Goal: Information Seeking & Learning: Understand process/instructions

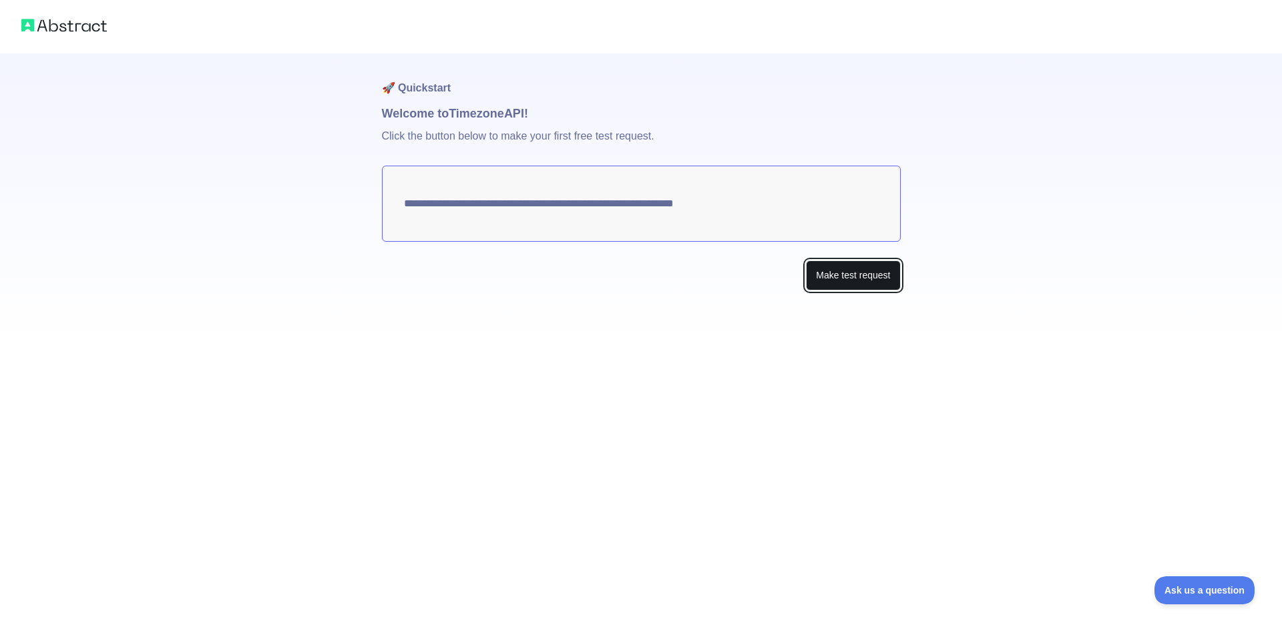
click at [849, 273] on button "Make test request" at bounding box center [853, 275] width 94 height 30
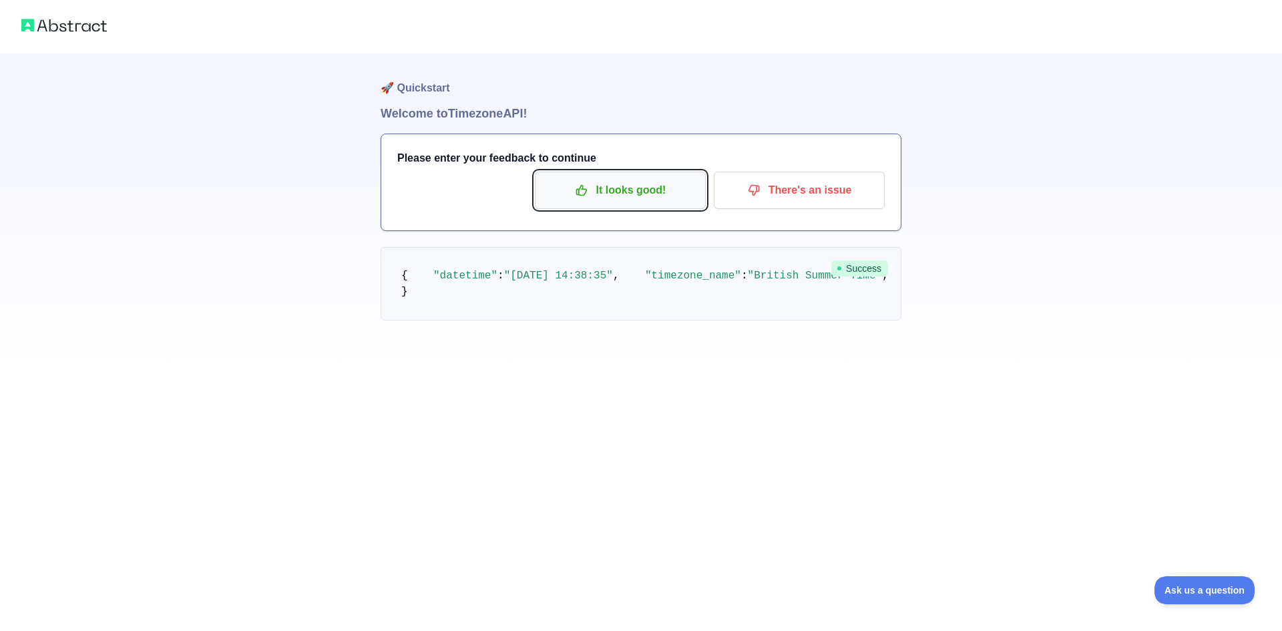
click at [609, 200] on p "It looks good!" at bounding box center [620, 190] width 151 height 23
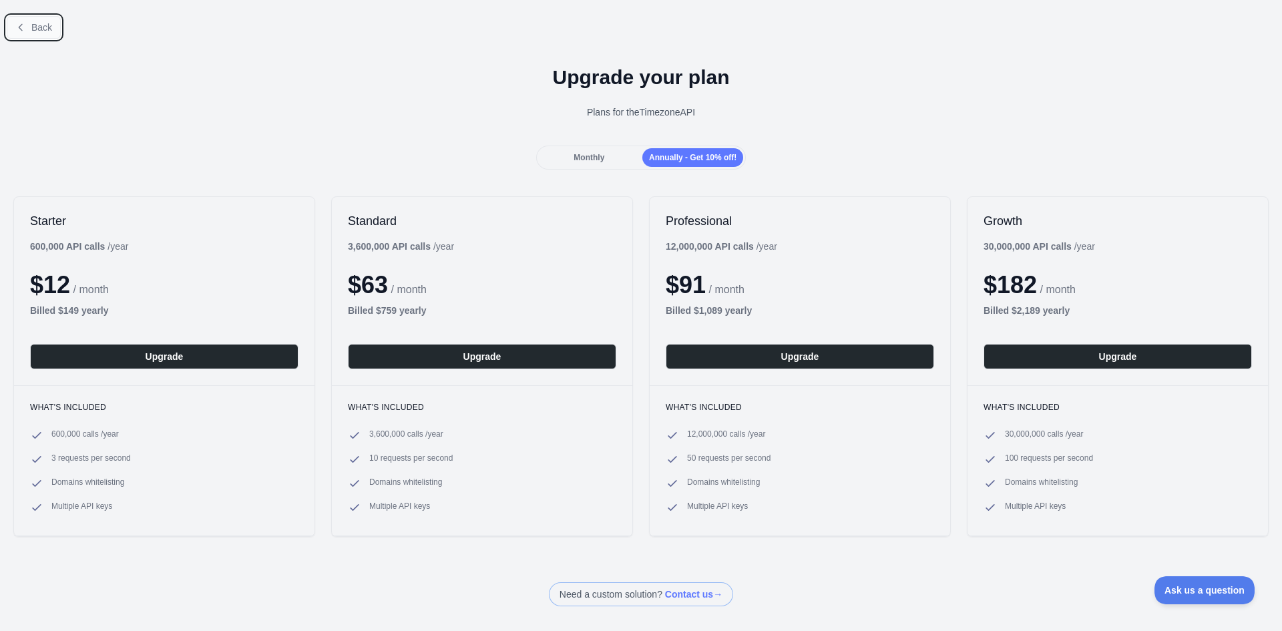
click at [27, 33] on button "Back" at bounding box center [34, 27] width 54 height 23
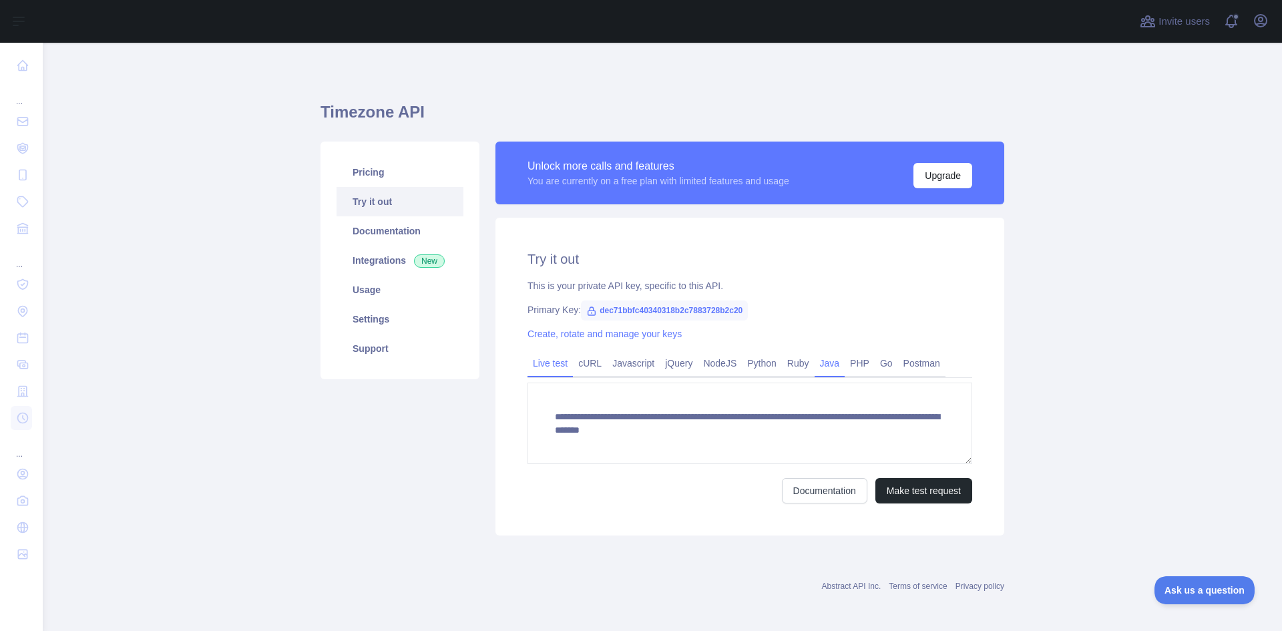
click at [824, 371] on link "Java" at bounding box center [830, 363] width 31 height 21
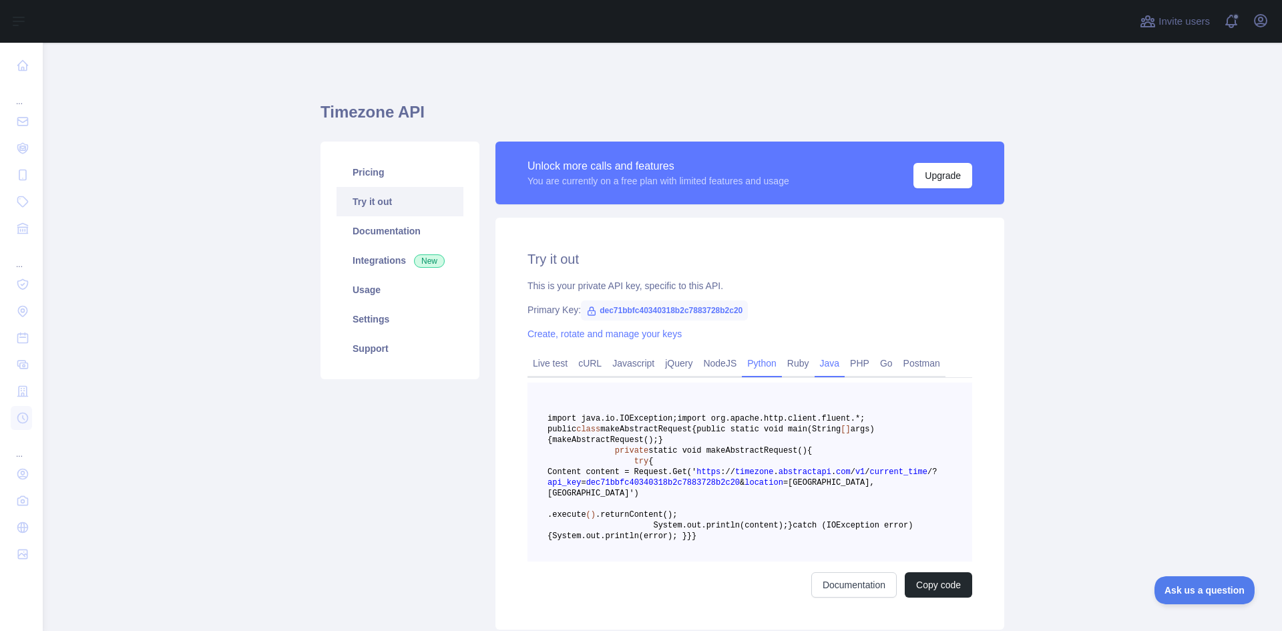
click at [755, 358] on link "Python" at bounding box center [762, 363] width 40 height 21
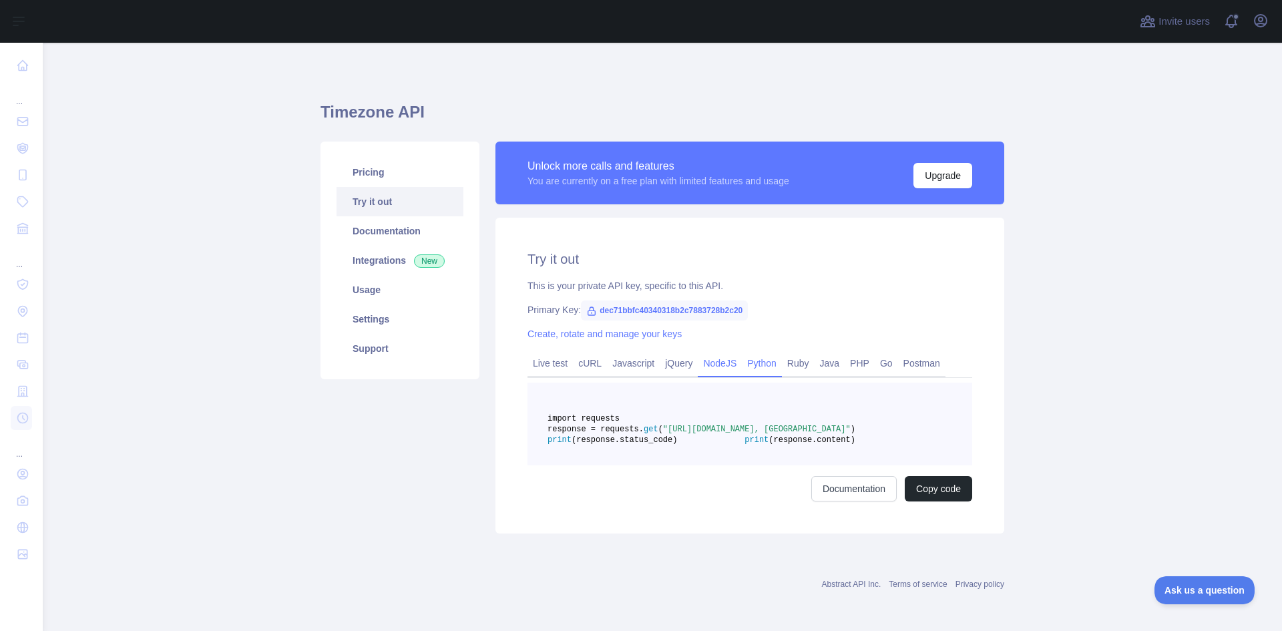
click at [712, 366] on link "NodeJS" at bounding box center [720, 363] width 44 height 21
click at [628, 365] on link "Javascript" at bounding box center [633, 363] width 53 height 21
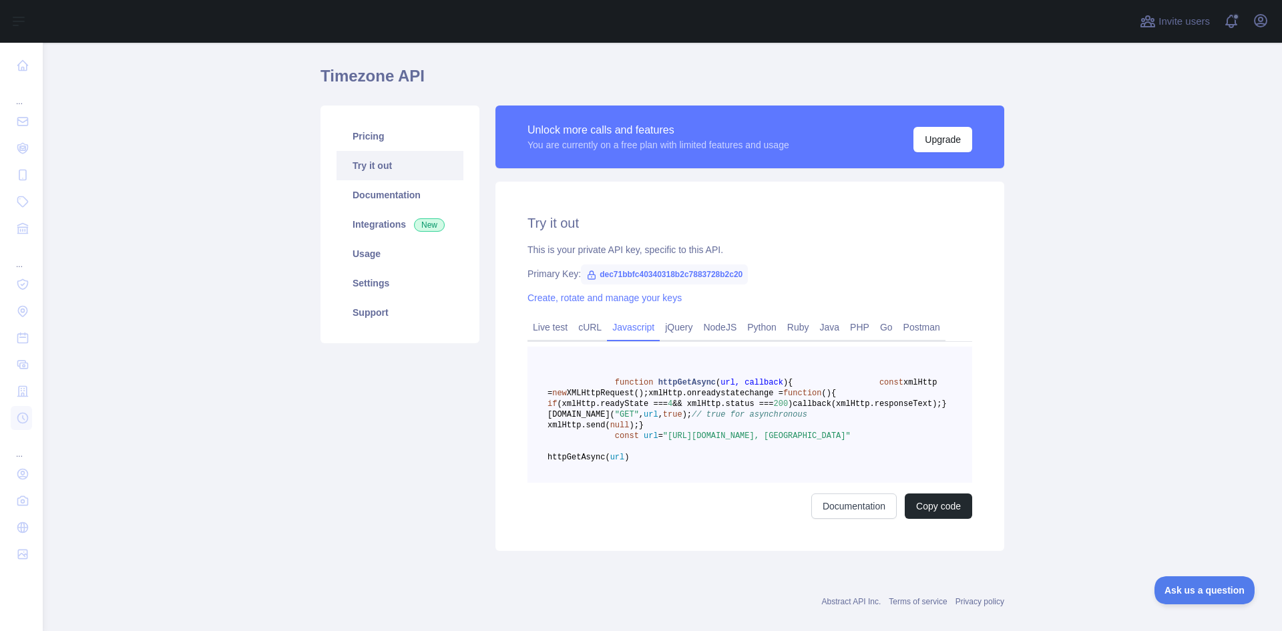
scroll to position [67, 0]
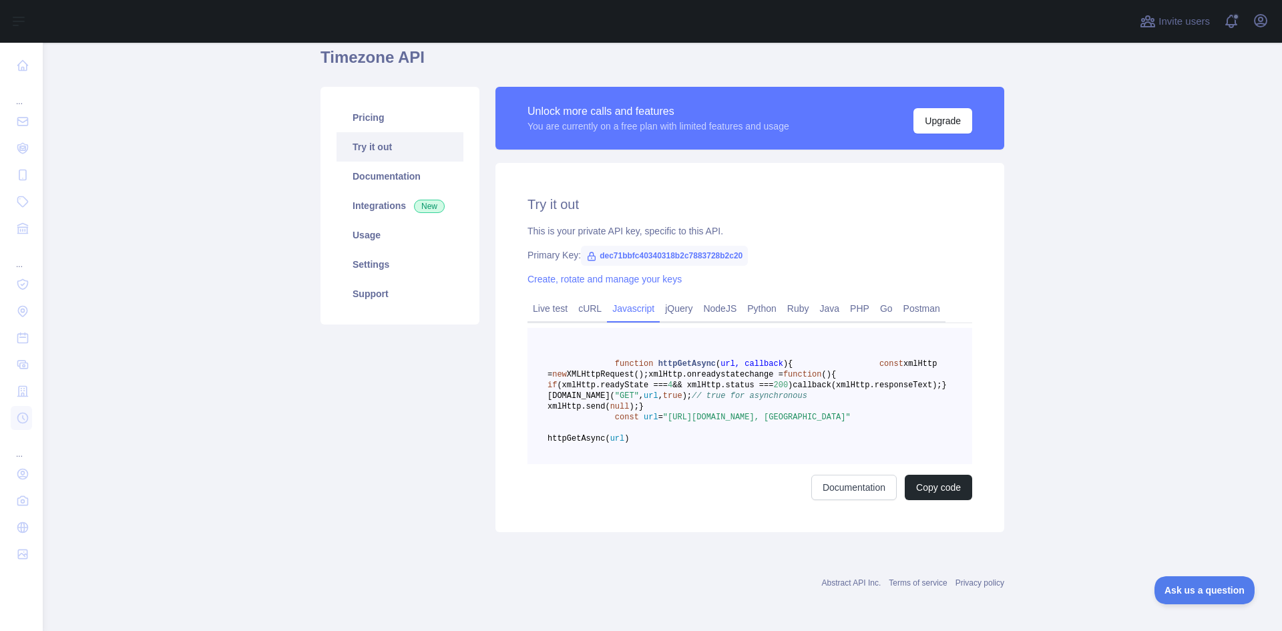
drag, startPoint x: 631, startPoint y: 460, endPoint x: 759, endPoint y: 471, distance: 128.1
click at [759, 422] on span "const url = "[URL][DOMAIN_NAME], [GEOGRAPHIC_DATA]"" at bounding box center [699, 417] width 303 height 9
copy span "url = "[URL][DOMAIN_NAME]"
